Goal: Task Accomplishment & Management: Manage account settings

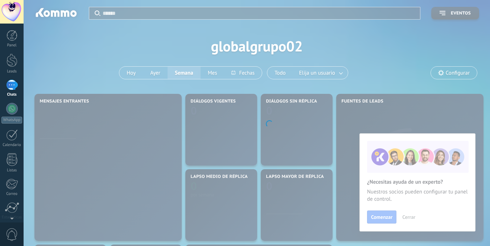
click at [398, 165] on body ".abccls-1,.abccls-2{fill-rule:evenodd}.abccls-2{fill:#fff} .abfcls-1{fill:none}…" at bounding box center [245, 123] width 490 height 246
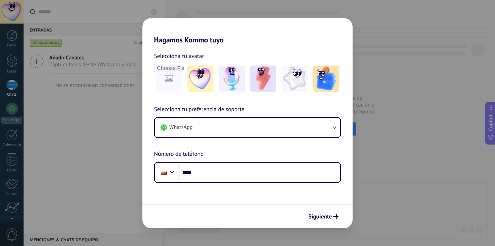
click at [396, 158] on div "Hagamos Kommo tuyo Selecciona tu avatar Selecciona tu preferencia de soporte Wh…" at bounding box center [247, 123] width 495 height 246
click at [326, 212] on button "Siguiente" at bounding box center [323, 217] width 37 height 12
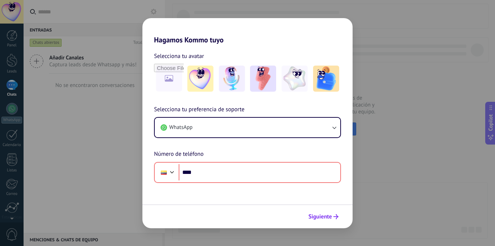
click at [327, 212] on button "Siguiente" at bounding box center [323, 217] width 37 height 12
click at [414, 165] on div "Hagamos Kommo tuyo Selecciona tu avatar Selecciona tu preferencia de soporte Wh…" at bounding box center [247, 123] width 495 height 246
click at [416, 165] on div "Hagamos Kommo tuyo Selecciona tu avatar Selecciona tu preferencia de soporte Wh…" at bounding box center [247, 123] width 495 height 246
click at [198, 112] on span "Selecciona tu preferencia de soporte" at bounding box center [199, 109] width 91 height 9
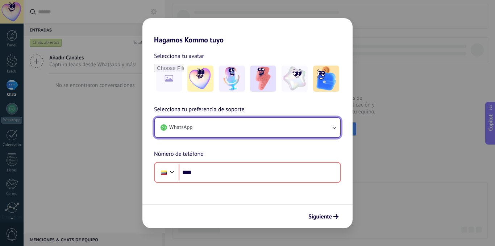
click at [234, 127] on button "WhatsApp" at bounding box center [248, 128] width 186 height 20
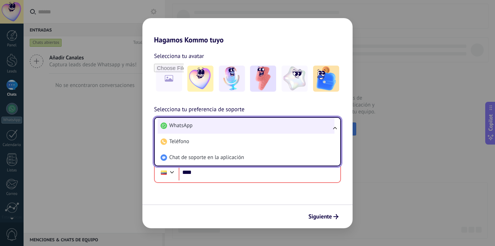
click at [234, 127] on li "WhatsApp" at bounding box center [246, 126] width 177 height 16
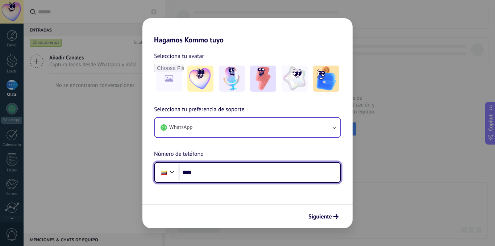
click at [208, 171] on input "****" at bounding box center [260, 172] width 162 height 17
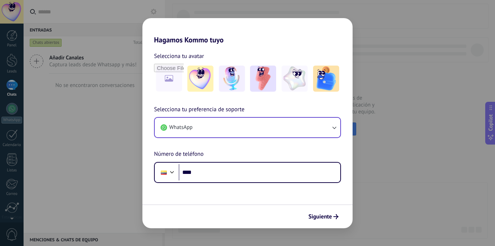
click at [408, 169] on div "Hagamos Kommo tuyo Selecciona tu avatar Selecciona tu preferencia de soporte Wh…" at bounding box center [247, 123] width 495 height 246
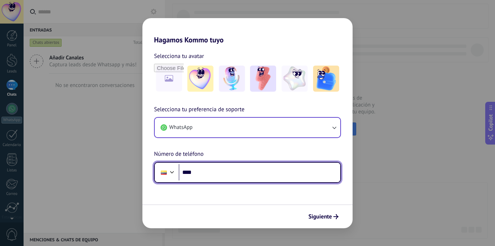
click at [286, 173] on input "****" at bounding box center [260, 172] width 162 height 17
type input "**********"
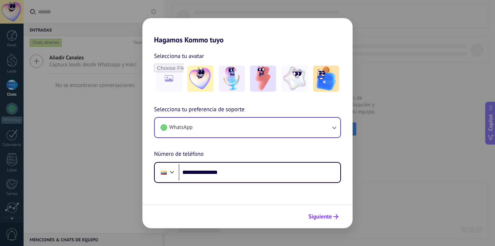
click at [324, 217] on span "Siguiente" at bounding box center [321, 216] width 24 height 5
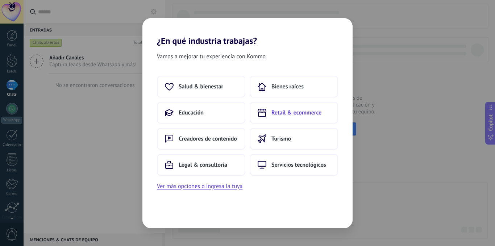
click at [310, 117] on button "Retail & ecommerce" at bounding box center [294, 113] width 88 height 22
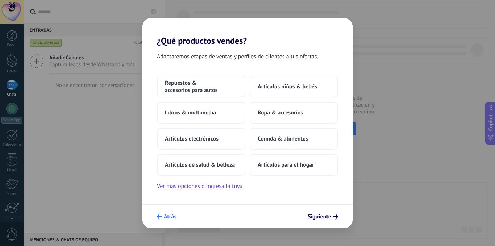
click at [169, 216] on span "Atrás" at bounding box center [170, 216] width 13 height 5
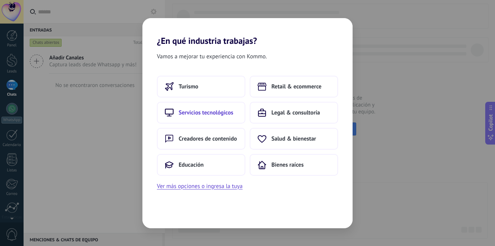
click at [216, 113] on span "Servicios tecnológicos" at bounding box center [206, 112] width 55 height 7
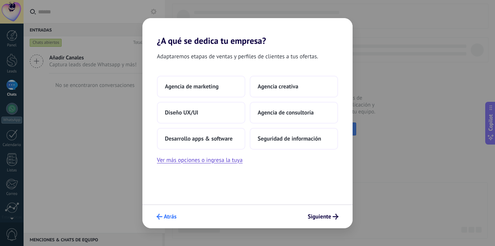
click at [169, 219] on span "Atrás" at bounding box center [170, 216] width 13 height 5
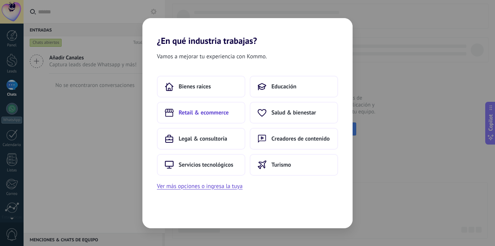
click at [213, 111] on span "Retail & ecommerce" at bounding box center [204, 112] width 50 height 7
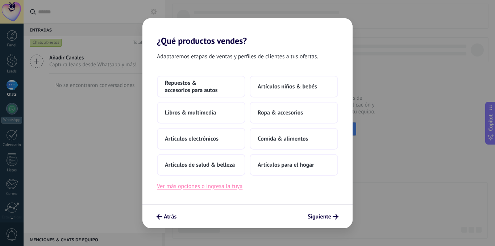
click at [209, 187] on button "Ver más opciones o ingresa la tuya" at bounding box center [200, 186] width 86 height 9
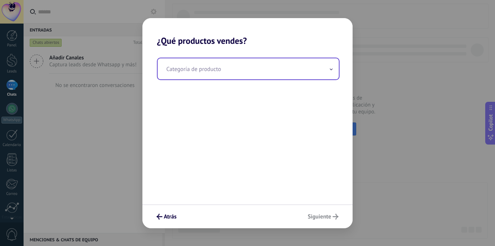
click at [220, 75] on input "text" at bounding box center [248, 68] width 181 height 21
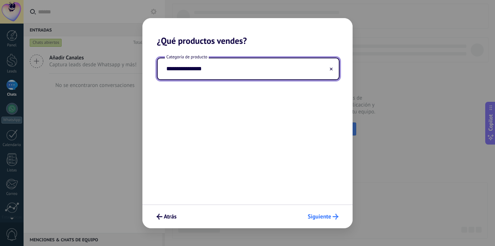
type input "**********"
click at [319, 214] on span "Siguiente" at bounding box center [320, 216] width 24 height 5
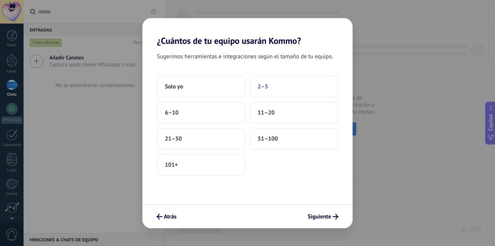
click at [264, 88] on span "2–5" at bounding box center [263, 86] width 11 height 7
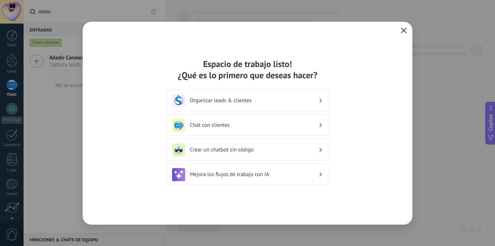
click at [405, 29] on icon "button" at bounding box center [404, 31] width 6 height 6
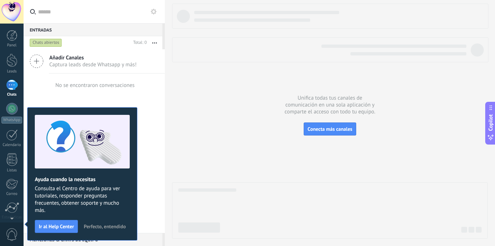
click at [150, 12] on button at bounding box center [153, 11] width 9 height 9
click at [154, 11] on icon at bounding box center [154, 12] width 6 height 6
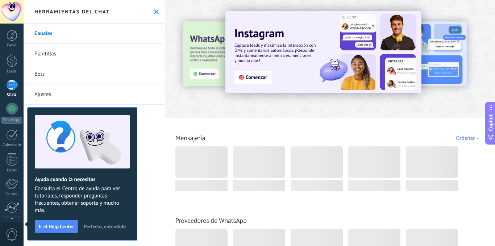
click at [92, 225] on span "Perfecto, entendido" at bounding box center [105, 226] width 42 height 5
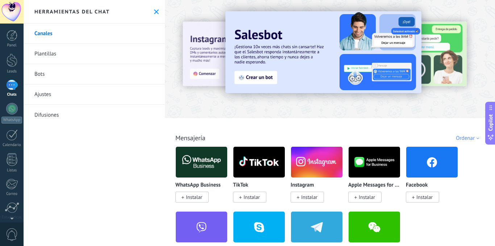
click at [153, 10] on button at bounding box center [156, 12] width 6 height 6
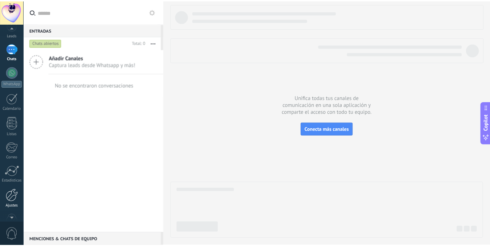
scroll to position [55, 0]
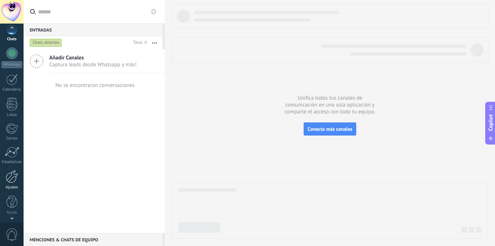
click at [15, 181] on div at bounding box center [12, 176] width 12 height 13
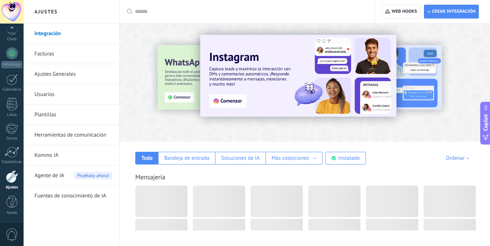
click at [252, 15] on input "text" at bounding box center [250, 12] width 230 height 8
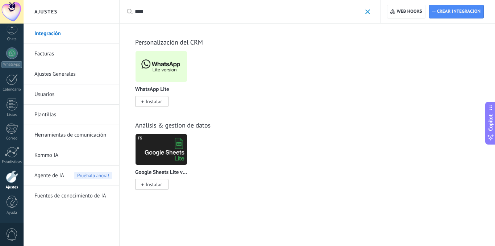
type input "****"
click at [168, 67] on img at bounding box center [161, 66] width 51 height 35
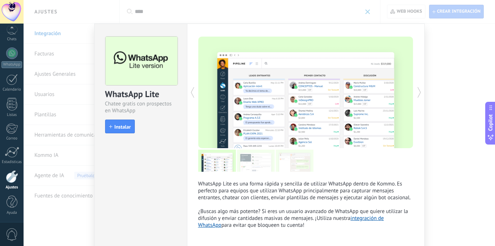
click at [122, 125] on span "Instalar" at bounding box center [123, 126] width 16 height 5
click at [48, 71] on div "WhatsApp Lite Chatee gratis con prospectos en WhatsApp install Instalar WhatsAp…" at bounding box center [260, 123] width 472 height 246
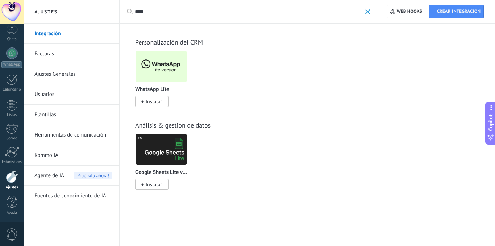
click at [48, 71] on link "Ajustes Generales" at bounding box center [73, 74] width 78 height 20
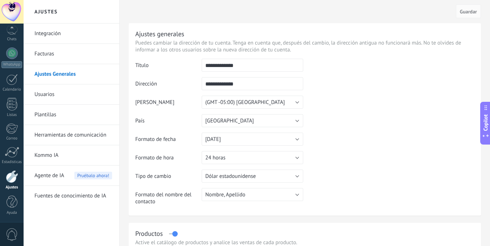
click at [46, 32] on link "Integración" at bounding box center [73, 34] width 78 height 20
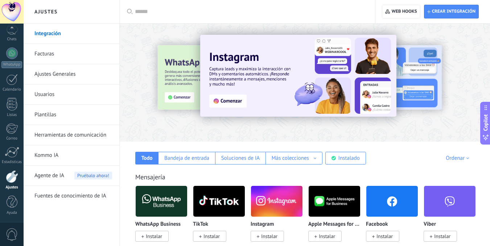
click at [181, 13] on input "text" at bounding box center [250, 12] width 230 height 8
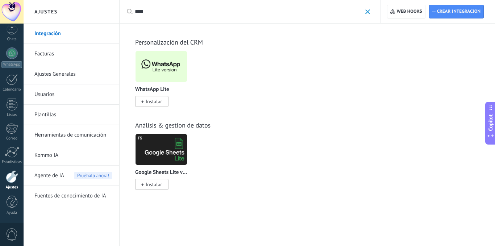
type input "****"
click at [157, 99] on span "Instalar" at bounding box center [154, 101] width 16 height 7
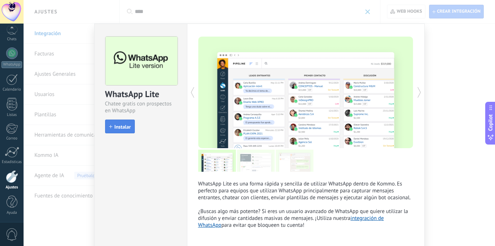
click at [114, 120] on button "Instalar" at bounding box center [120, 127] width 30 height 14
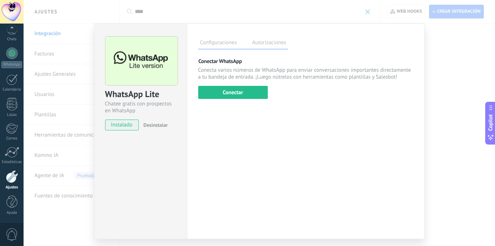
click at [130, 11] on div "WhatsApp Lite Chatee gratis con prospectos en WhatsApp instalado Desinstalar Co…" at bounding box center [260, 123] width 472 height 246
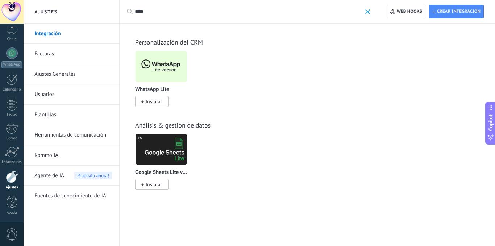
click at [46, 54] on link "Facturas" at bounding box center [73, 54] width 78 height 20
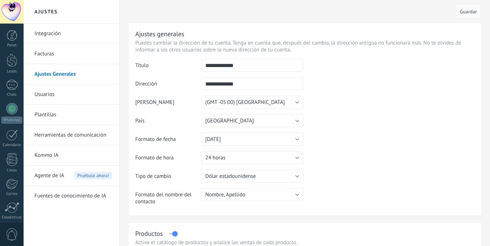
drag, startPoint x: 234, startPoint y: 65, endPoint x: 252, endPoint y: 66, distance: 18.1
click at [252, 66] on input "**********" at bounding box center [253, 65] width 102 height 13
type input "**********"
drag, startPoint x: 235, startPoint y: 84, endPoint x: 249, endPoint y: 86, distance: 14.6
click at [249, 86] on input "**********" at bounding box center [253, 83] width 102 height 13
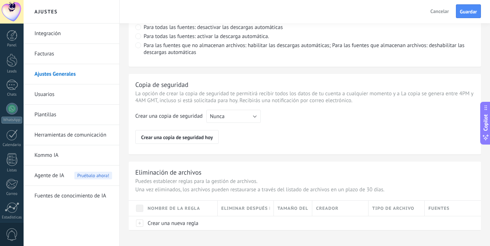
scroll to position [566, 0]
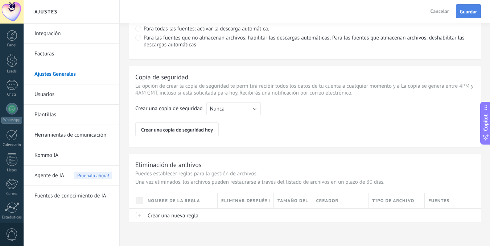
type input "**********"
click at [470, 6] on button "Guardar" at bounding box center [468, 11] width 25 height 14
